Goal: Task Accomplishment & Management: Complete application form

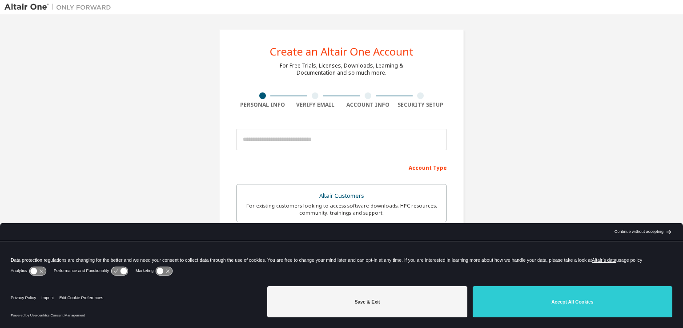
scroll to position [72, 0]
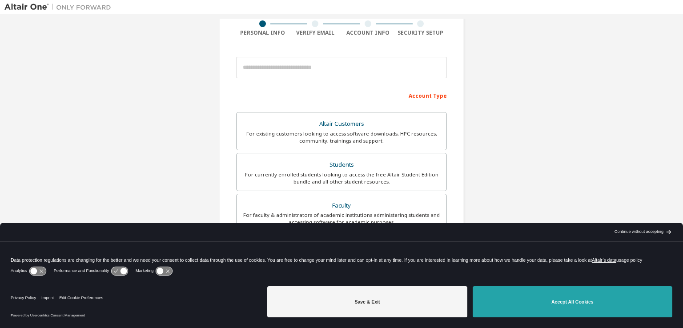
click at [546, 304] on button "Accept All Cookies" at bounding box center [572, 301] width 200 height 31
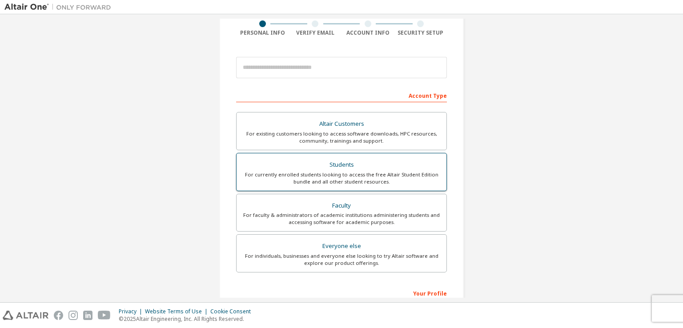
click at [401, 166] on div "Students" at bounding box center [341, 165] width 199 height 12
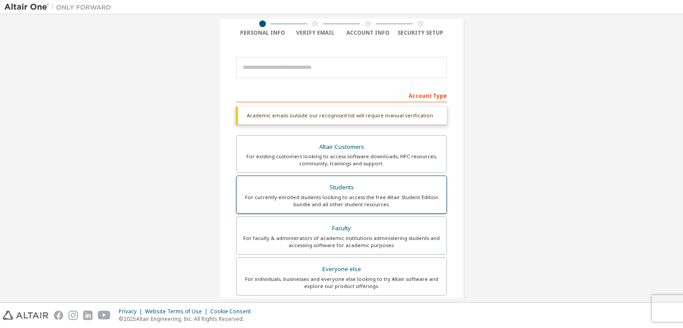
click at [400, 184] on div "Students" at bounding box center [341, 187] width 199 height 12
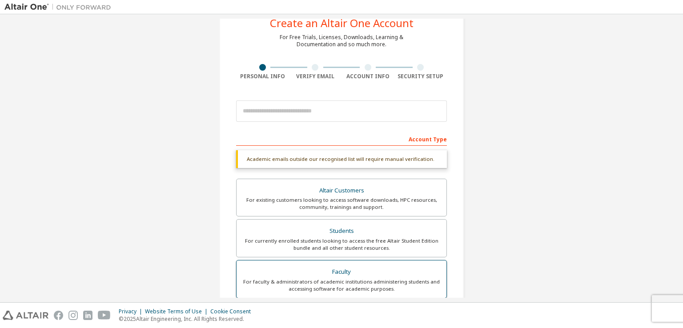
scroll to position [28, 0]
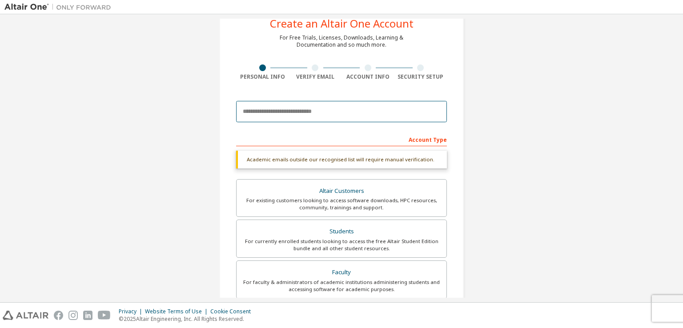
click at [356, 114] on input "email" at bounding box center [341, 111] width 211 height 21
type input "**********"
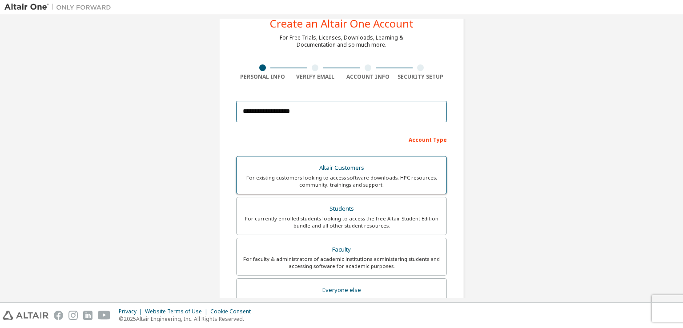
scroll to position [190, 0]
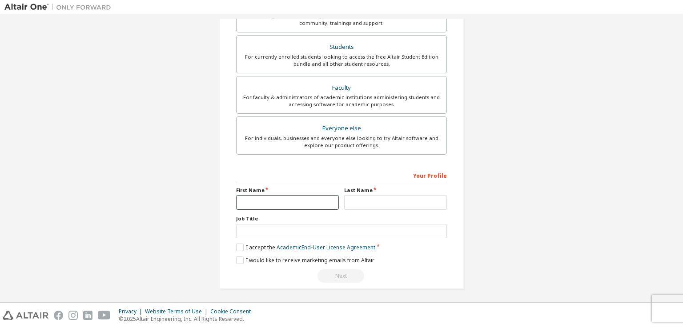
click at [288, 201] on input "text" at bounding box center [287, 202] width 103 height 15
type input "********"
type input "**********"
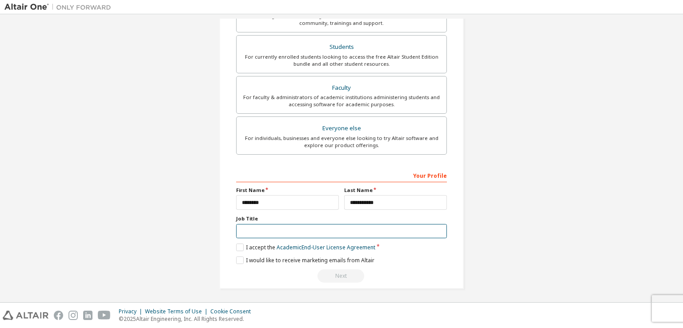
click at [283, 228] on input "text" at bounding box center [341, 231] width 211 height 15
click at [236, 244] on label "I accept the Academic End-User License Agreement" at bounding box center [305, 248] width 139 height 8
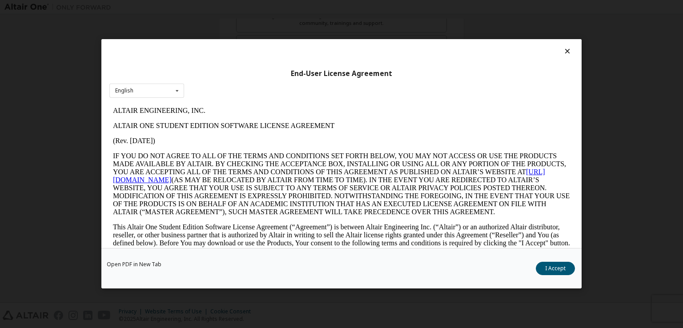
scroll to position [0, 0]
click at [551, 266] on button "I Accept" at bounding box center [555, 268] width 39 height 13
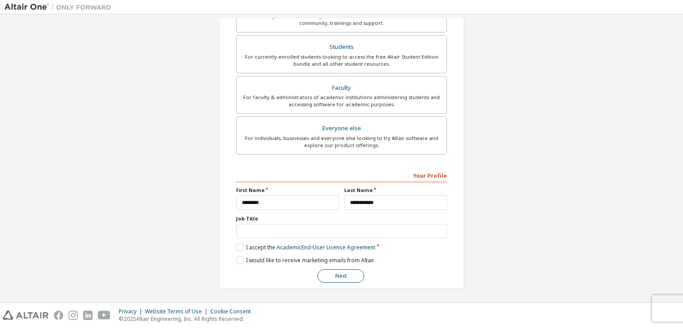
click at [336, 278] on button "Next" at bounding box center [340, 275] width 47 height 13
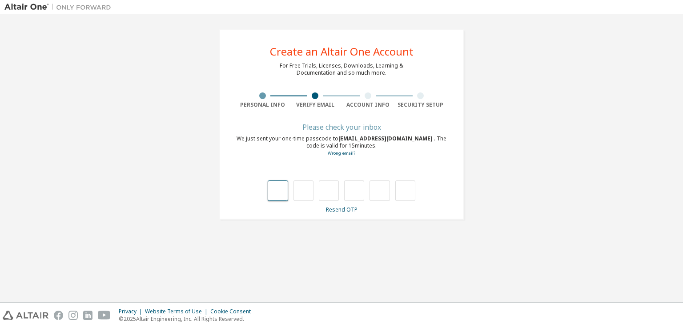
click at [277, 189] on input "text" at bounding box center [278, 190] width 20 height 20
type input "*"
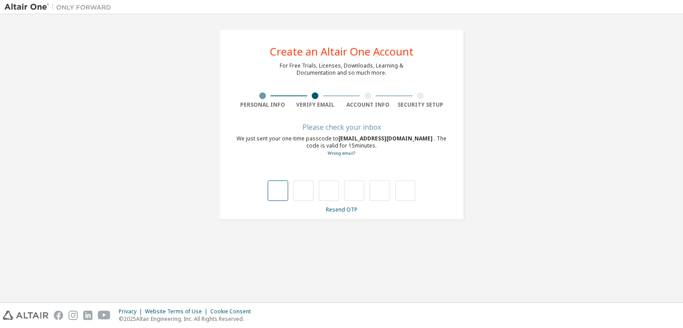
type input "*"
